Goal: Task Accomplishment & Management: Manage account settings

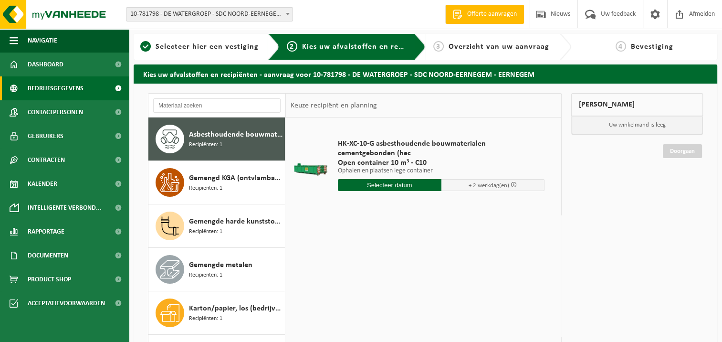
click at [84, 88] on link "Bedrijfsgegevens" at bounding box center [64, 88] width 129 height 24
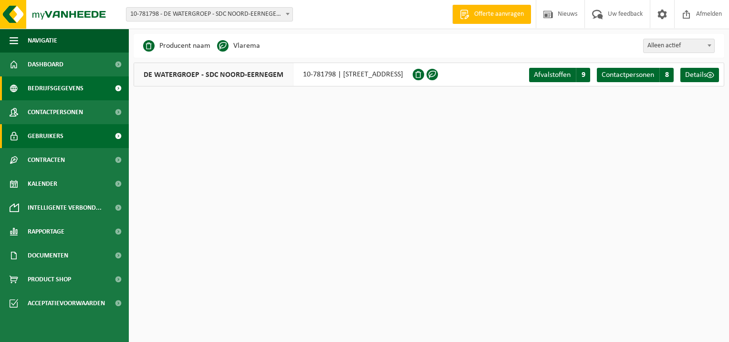
click at [74, 136] on link "Gebruikers" at bounding box center [64, 136] width 129 height 24
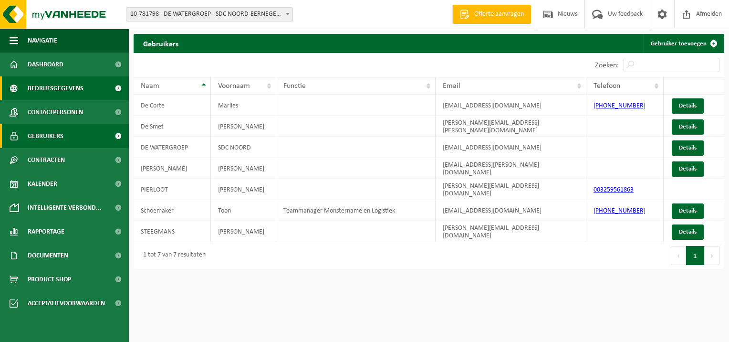
click at [76, 89] on span "Bedrijfsgegevens" at bounding box center [56, 88] width 56 height 24
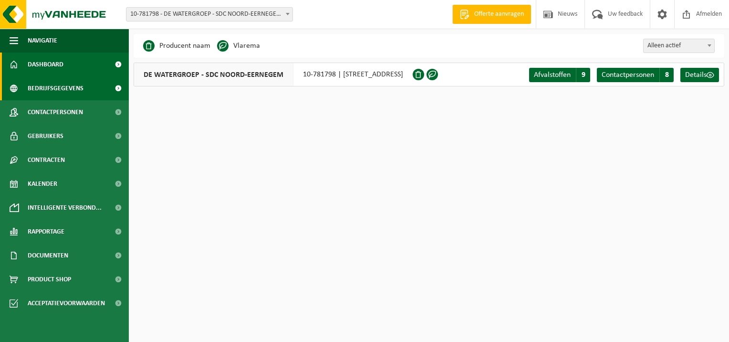
click at [78, 62] on link "Dashboard" at bounding box center [64, 65] width 129 height 24
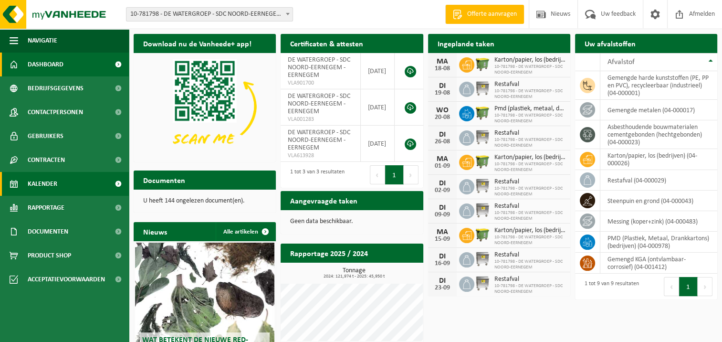
click at [89, 182] on link "Kalender" at bounding box center [64, 184] width 129 height 24
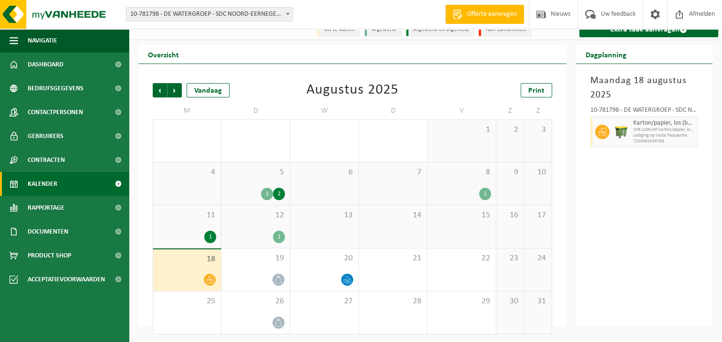
scroll to position [12, 0]
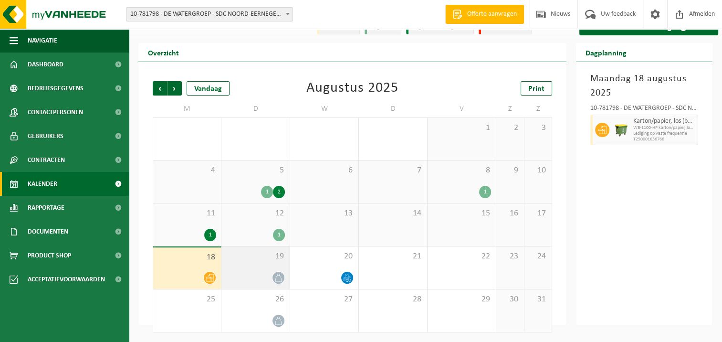
click at [274, 280] on span at bounding box center [279, 278] width 12 height 12
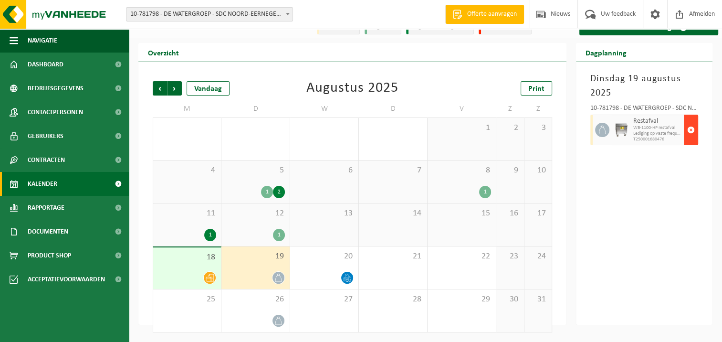
click at [691, 129] on span "button" at bounding box center [691, 129] width 8 height 19
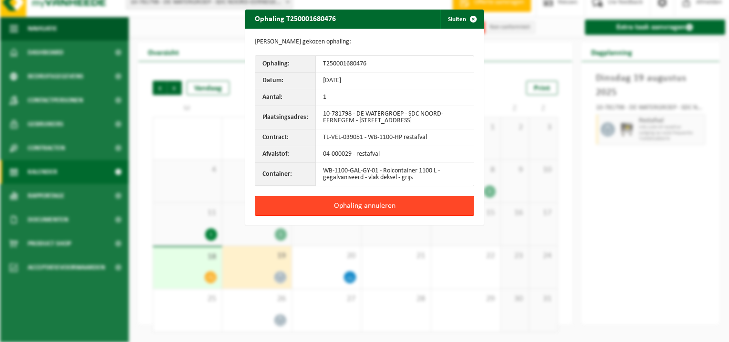
click at [387, 210] on button "Ophaling annuleren" at bounding box center [365, 206] width 220 height 20
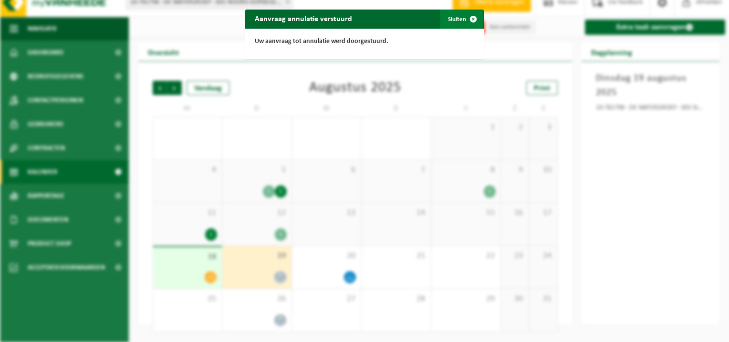
click at [470, 15] on span "button" at bounding box center [473, 19] width 19 height 19
